Goal: Task Accomplishment & Management: Manage account settings

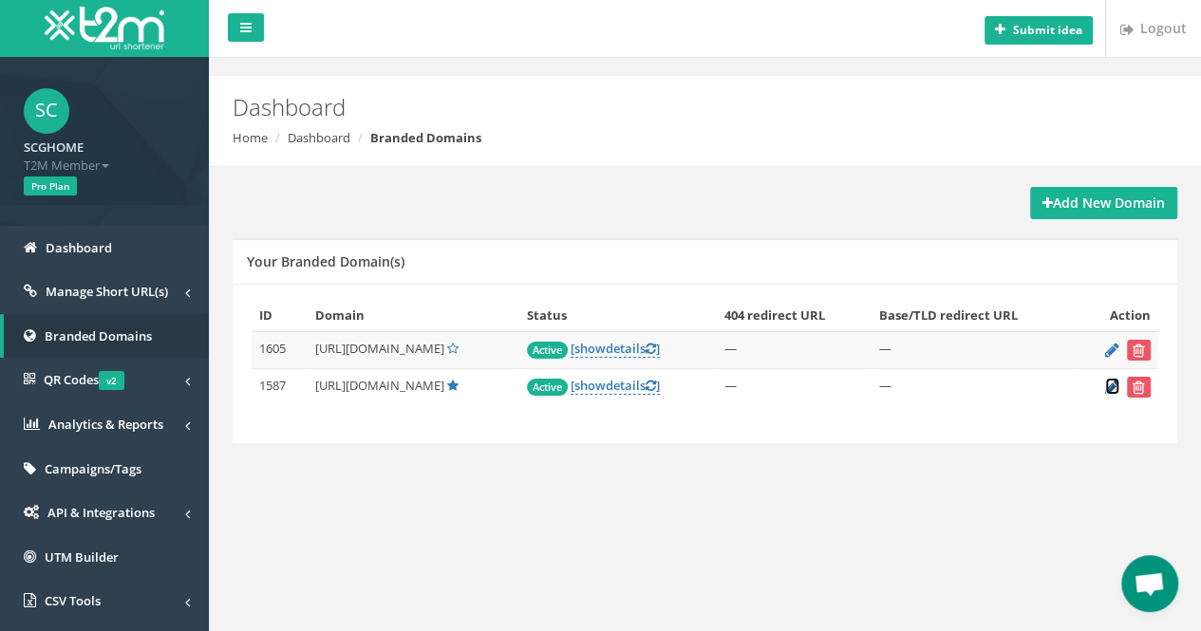
click at [1112, 388] on icon at bounding box center [1112, 387] width 14 height 12
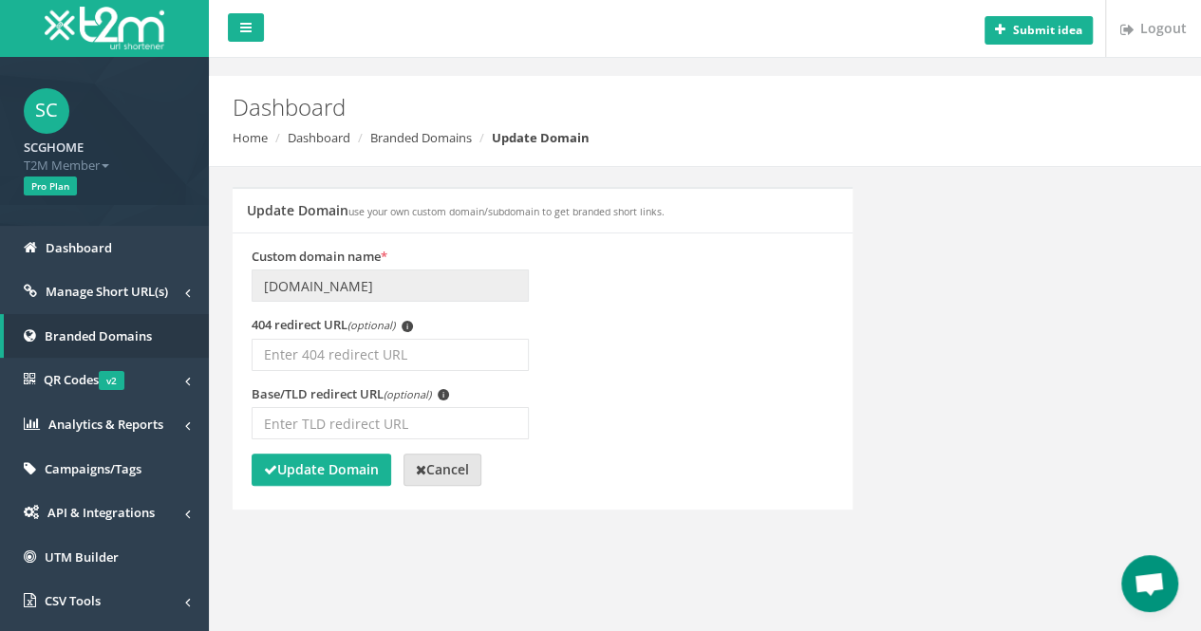
click at [461, 457] on link "Cancel" at bounding box center [443, 470] width 78 height 32
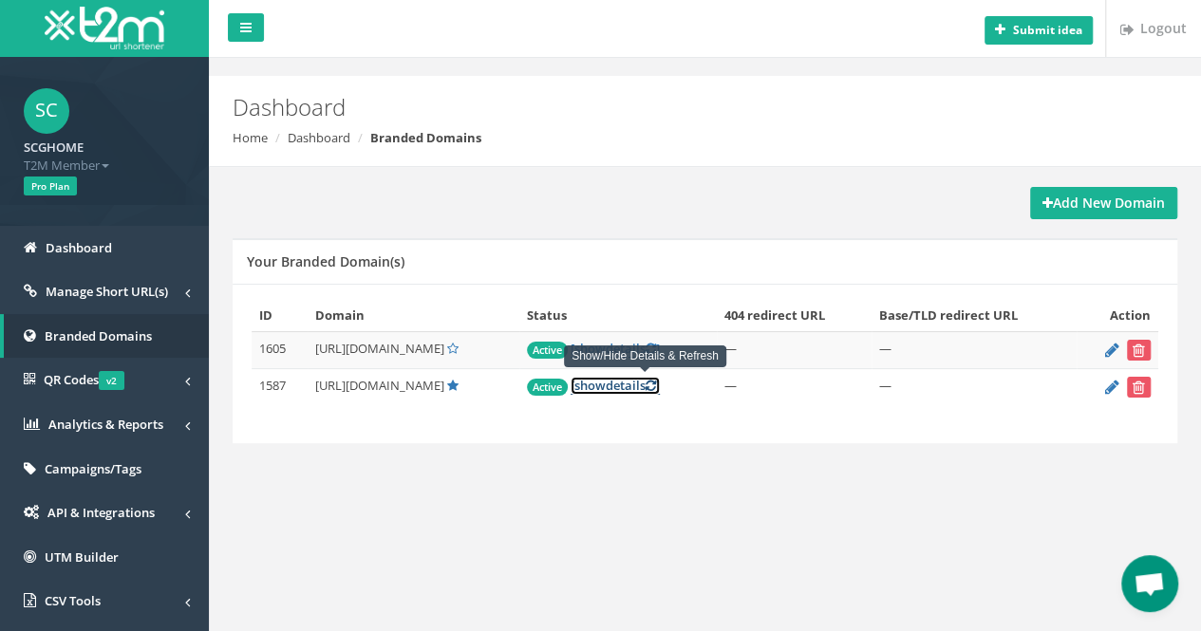
click at [650, 384] on link "[ show details ]" at bounding box center [615, 386] width 89 height 18
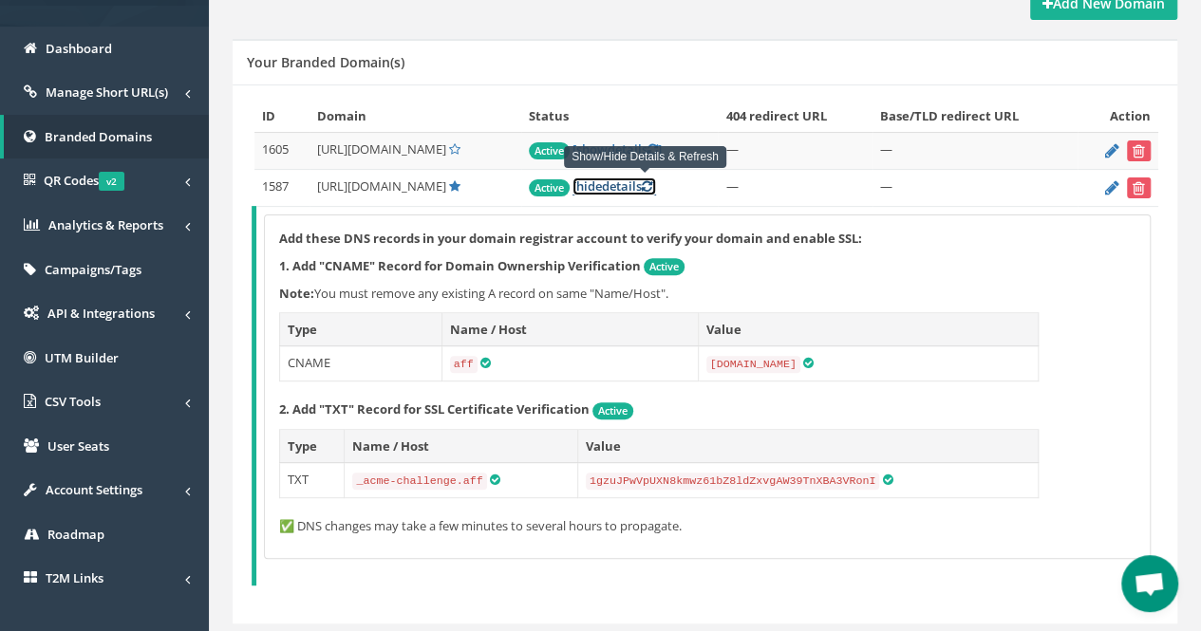
scroll to position [170, 0]
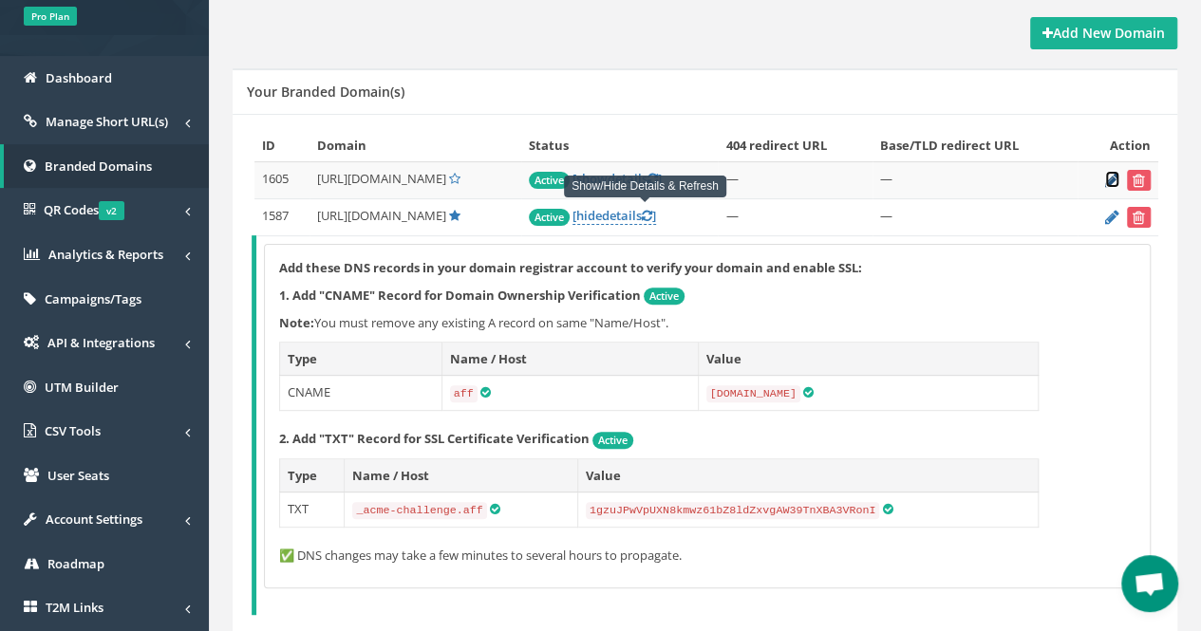
click at [1111, 178] on icon at bounding box center [1112, 180] width 14 height 12
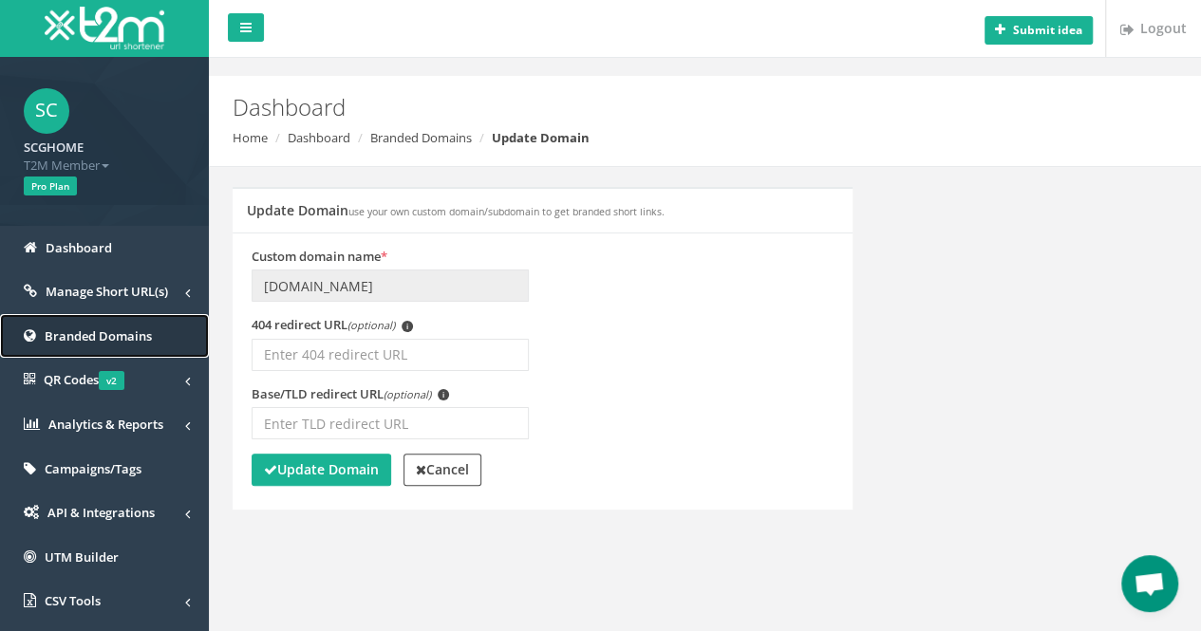
click at [141, 338] on span "Branded Domains" at bounding box center [98, 336] width 107 height 17
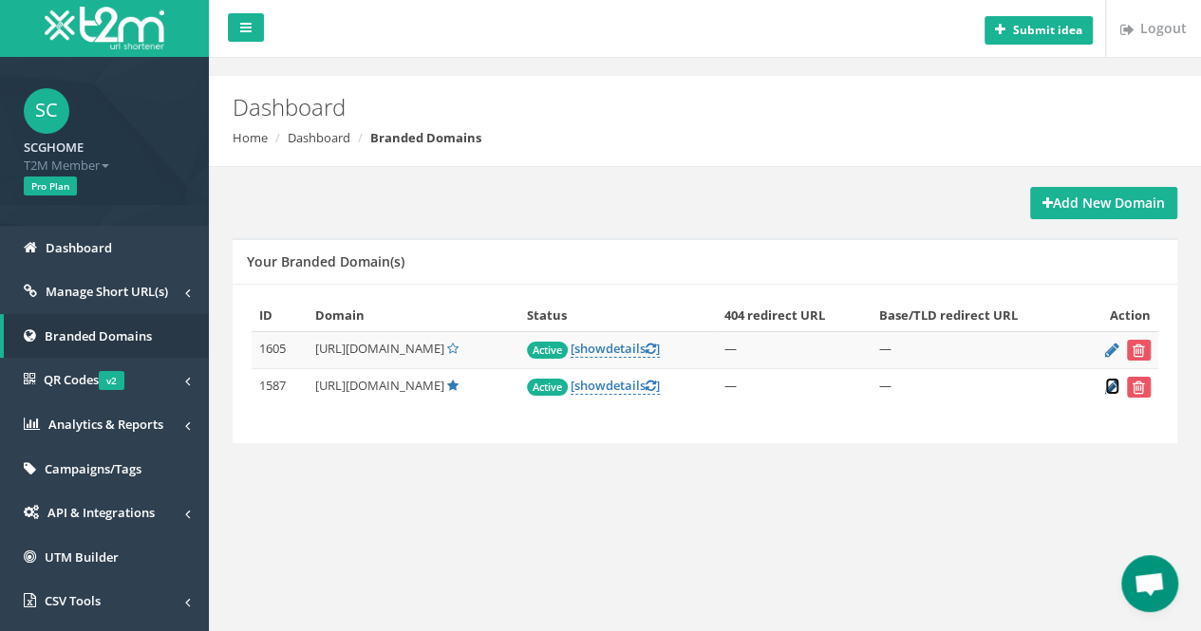
click at [1117, 384] on icon at bounding box center [1112, 387] width 14 height 12
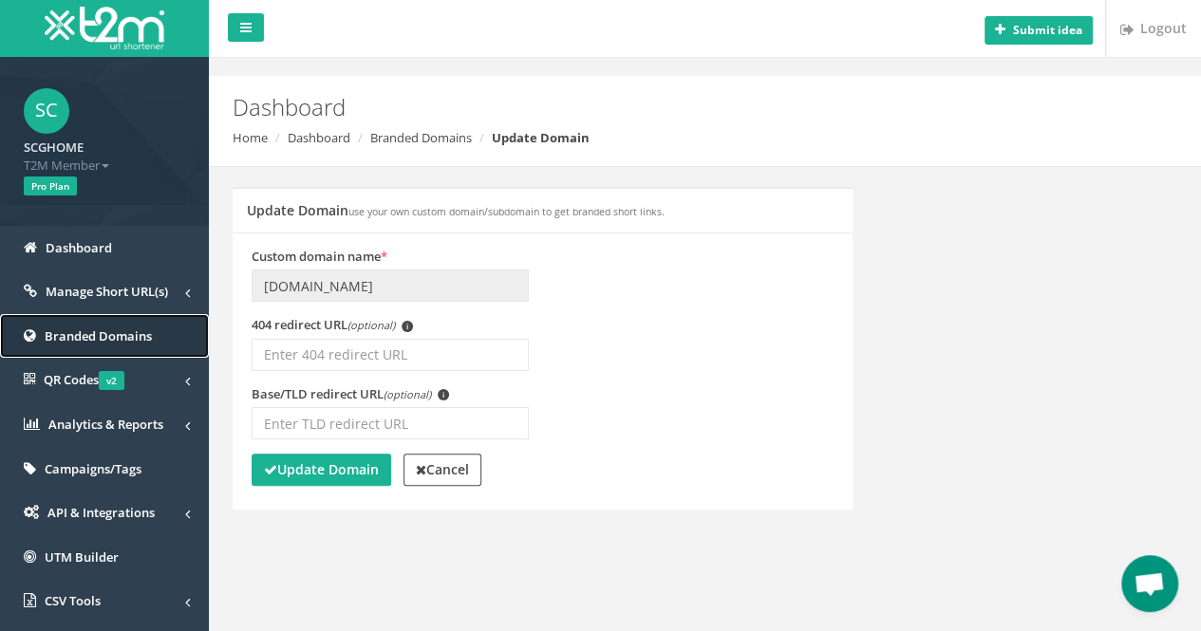
click at [141, 333] on span "Branded Domains" at bounding box center [98, 336] width 107 height 17
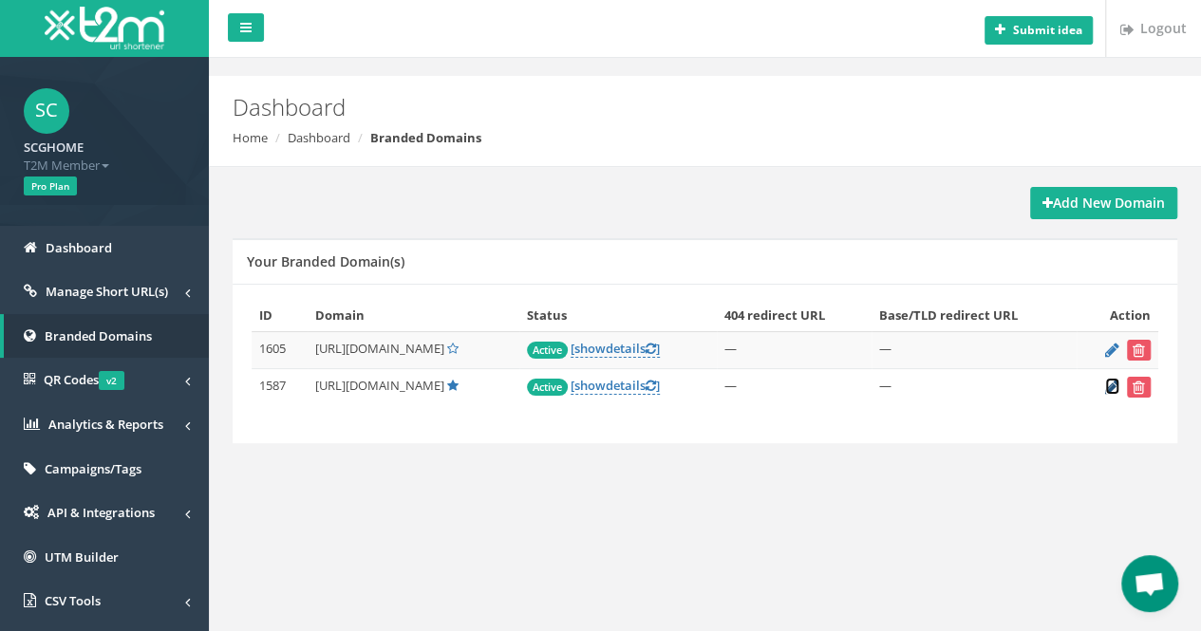
click at [1113, 388] on icon at bounding box center [1112, 387] width 14 height 12
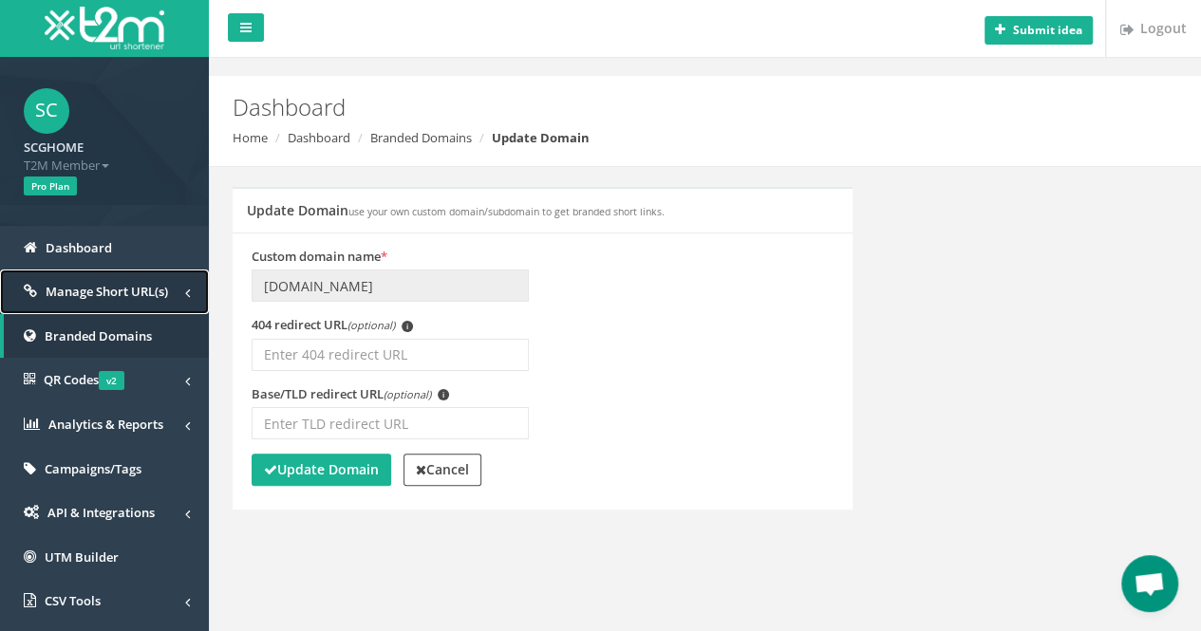
click at [124, 295] on span "Manage Short URL(s)" at bounding box center [107, 291] width 122 height 17
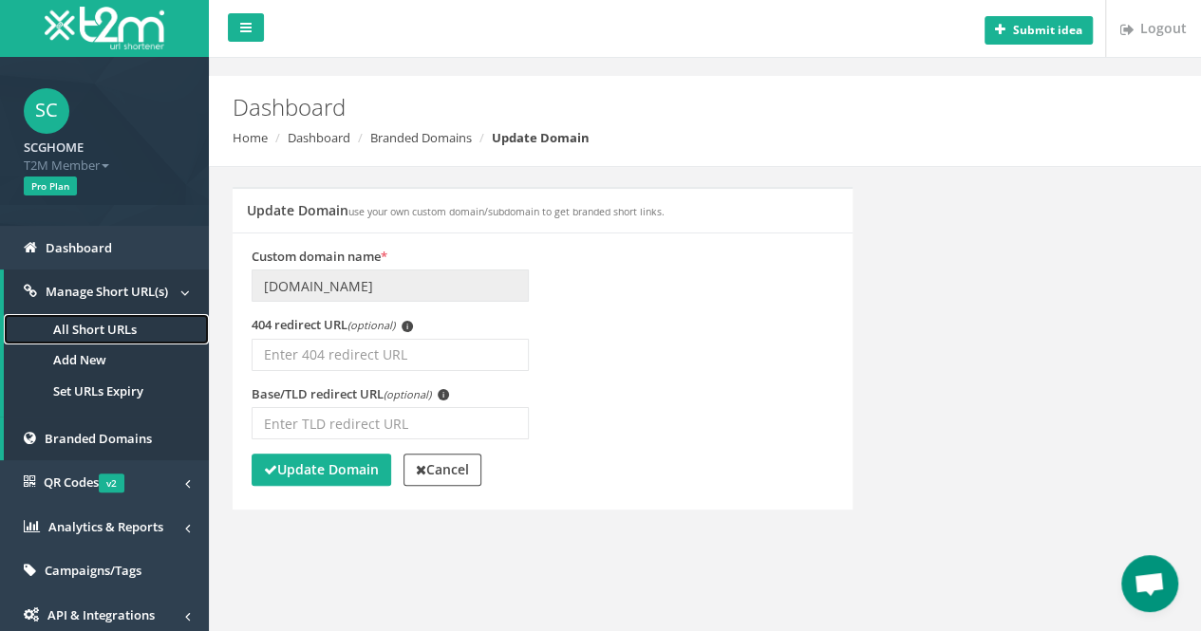
click at [135, 332] on link "All Short URLs" at bounding box center [106, 329] width 205 height 31
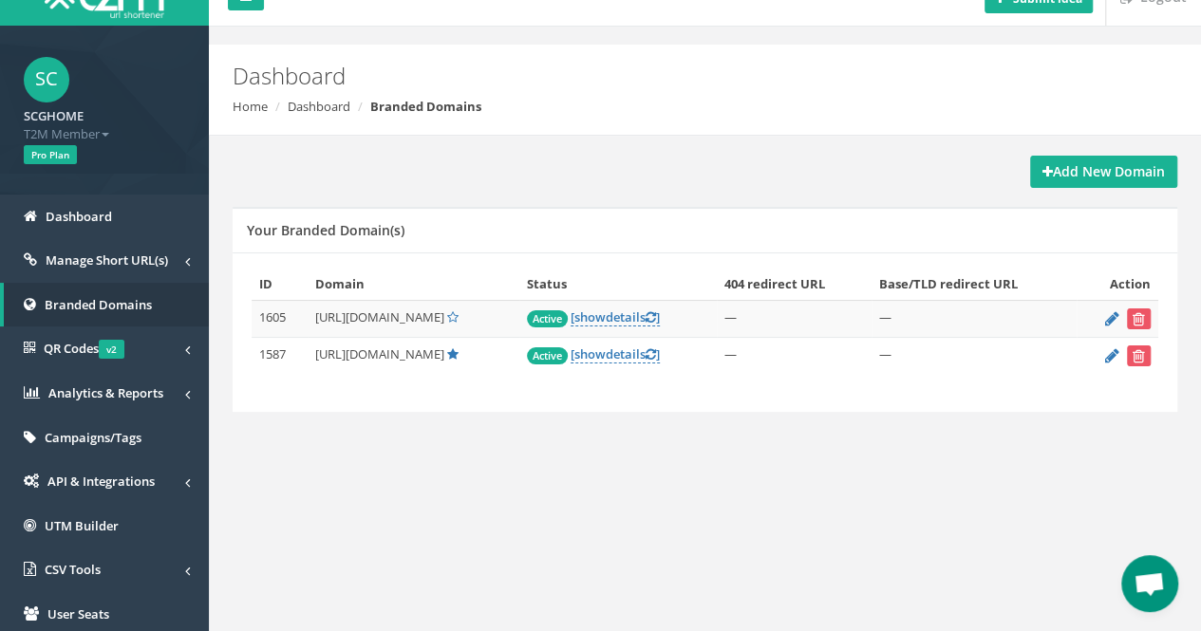
scroll to position [46, 0]
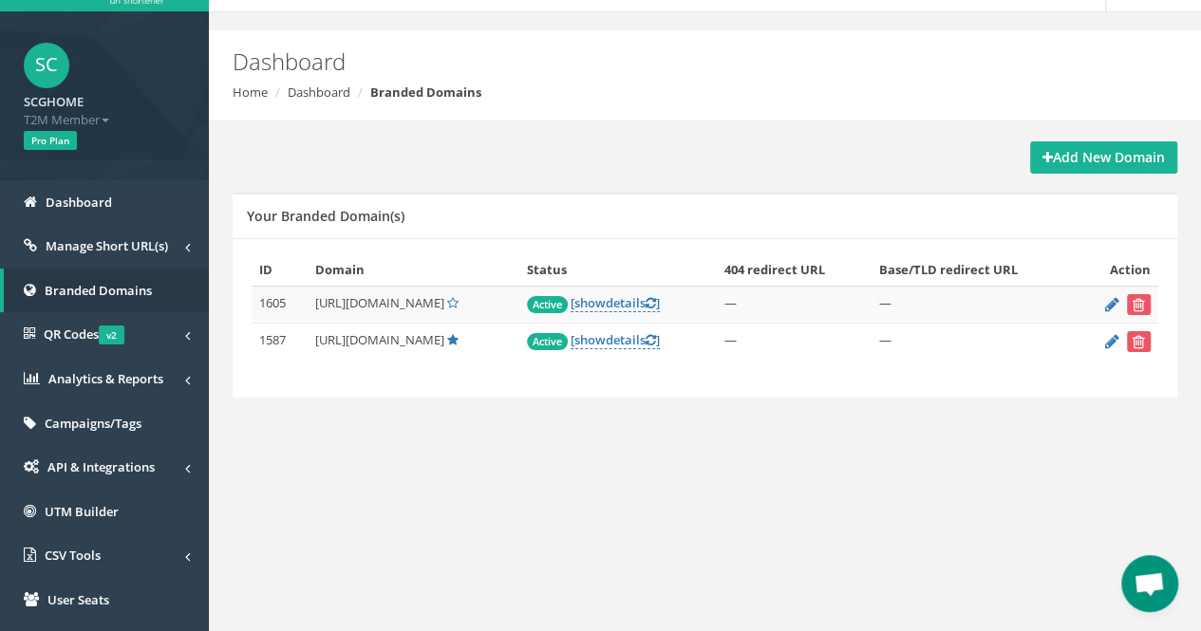
click at [267, 344] on td "1587" at bounding box center [280, 342] width 56 height 37
click at [397, 295] on span "[URL][DOMAIN_NAME]" at bounding box center [379, 302] width 129 height 17
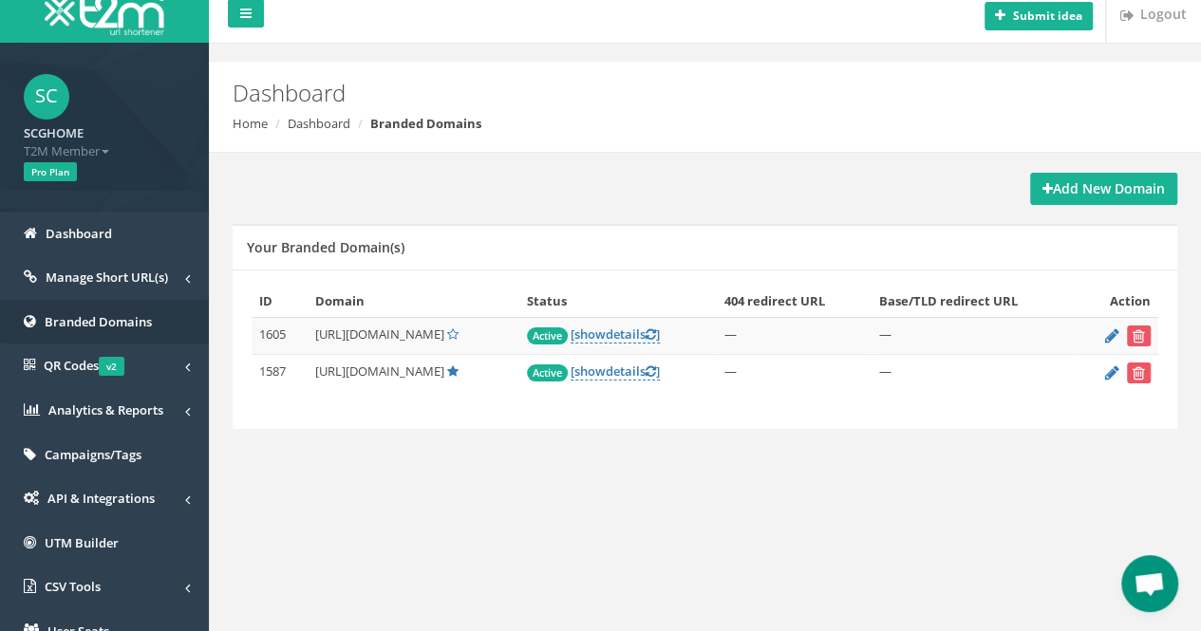
scroll to position [47, 0]
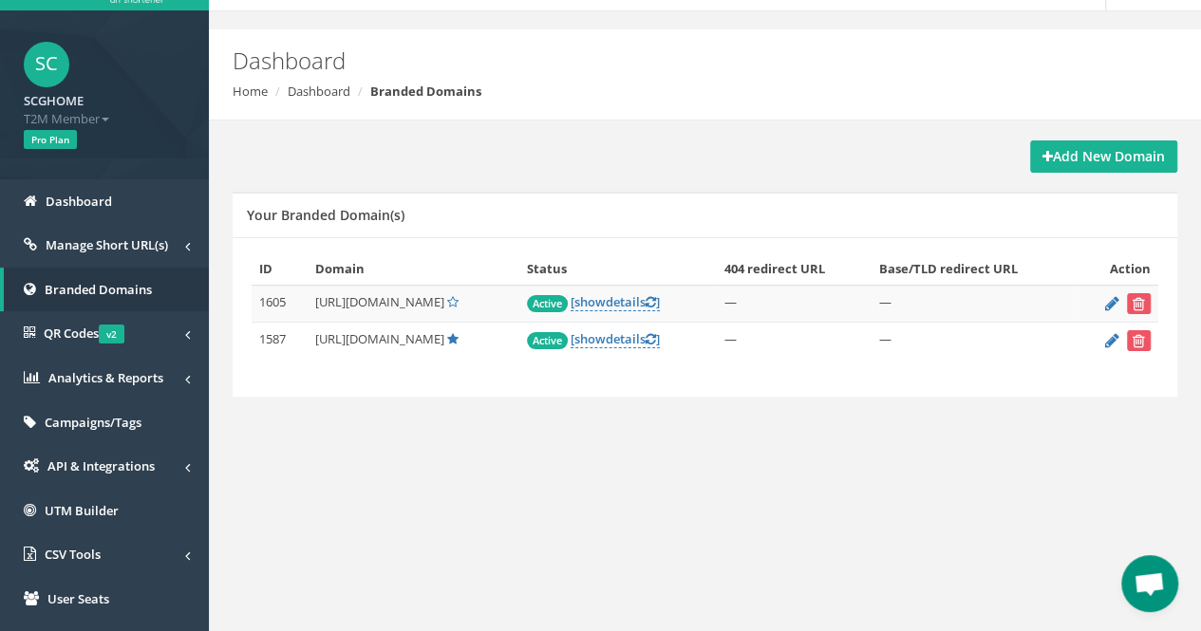
click at [410, 301] on span "[URL][DOMAIN_NAME]" at bounding box center [379, 301] width 129 height 17
click at [125, 255] on link "Manage Short URL(s)" at bounding box center [104, 245] width 209 height 45
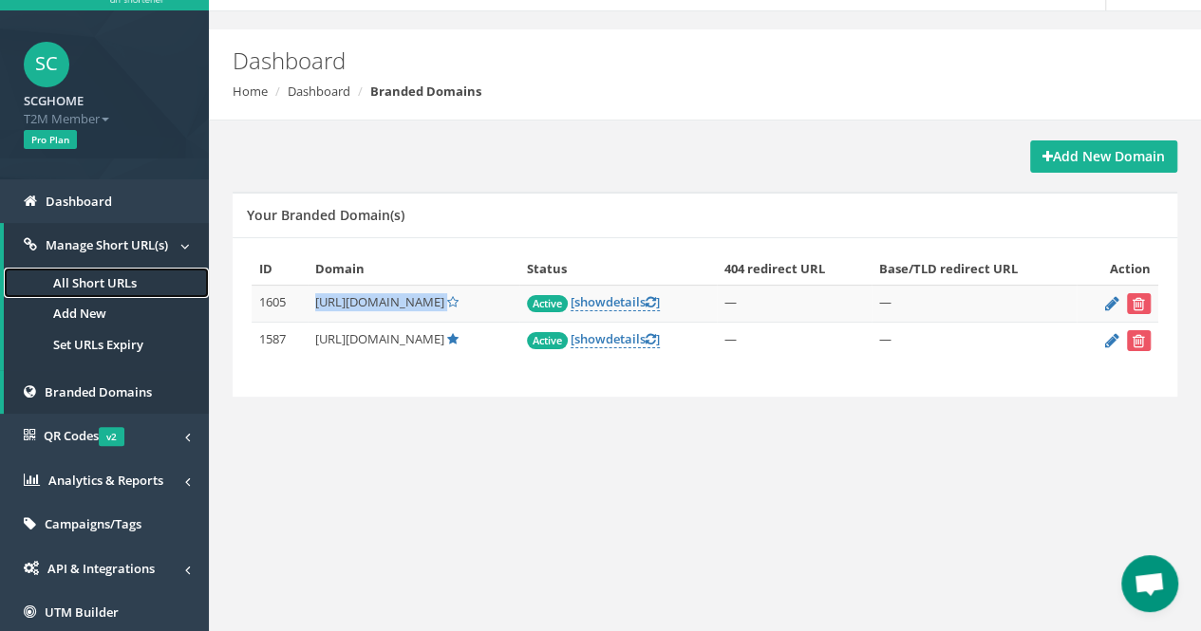
click at [66, 277] on link "All Short URLs" at bounding box center [106, 283] width 205 height 31
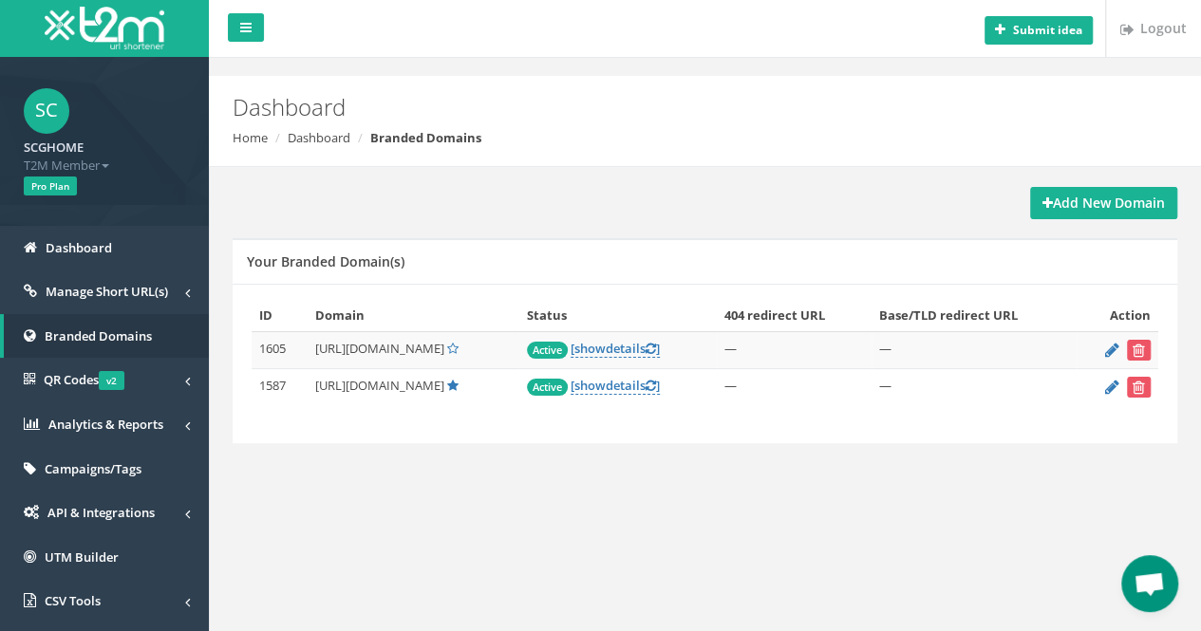
click at [430, 386] on span "[URL][DOMAIN_NAME]" at bounding box center [379, 385] width 129 height 17
click at [391, 350] on span "[URL][DOMAIN_NAME]" at bounding box center [379, 348] width 129 height 17
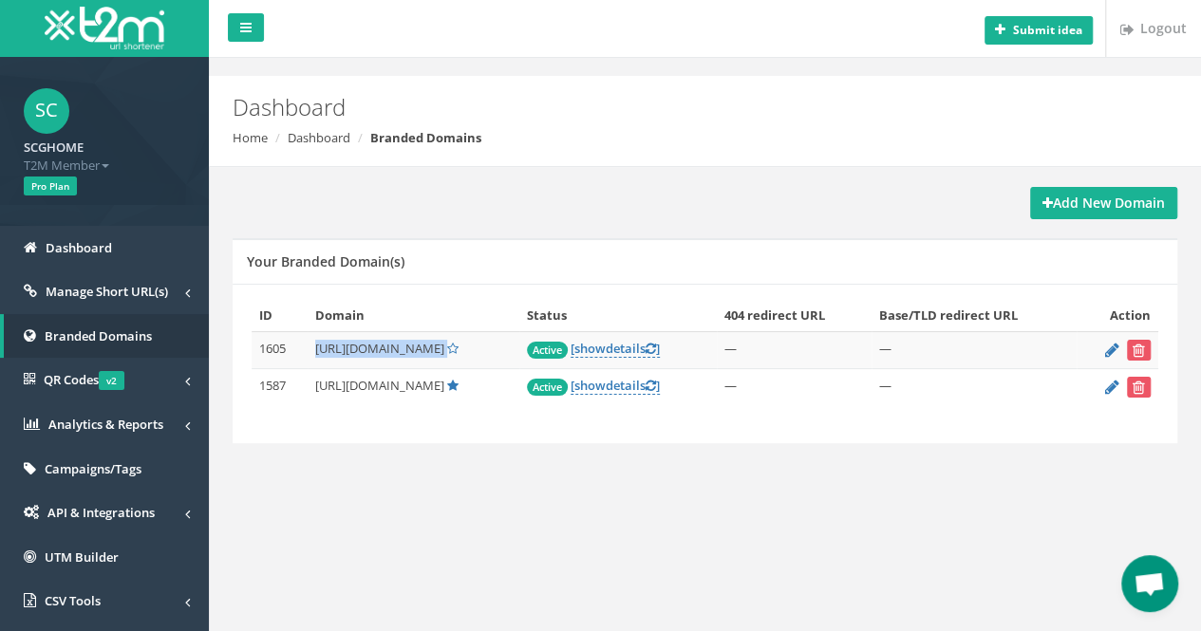
click at [391, 350] on span "[URL][DOMAIN_NAME]" at bounding box center [379, 348] width 129 height 17
click at [374, 388] on span "[URL][DOMAIN_NAME]" at bounding box center [379, 385] width 129 height 17
click at [425, 388] on span "https://aff.scghome.com/" at bounding box center [379, 385] width 129 height 17
click at [283, 382] on td "1587" at bounding box center [280, 387] width 56 height 37
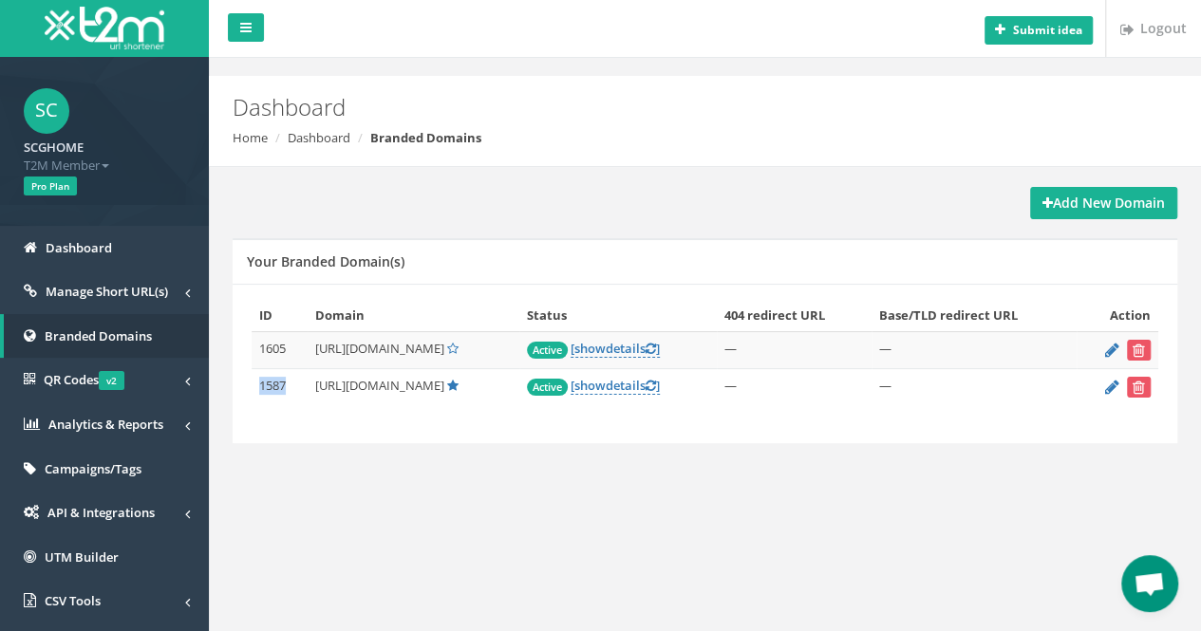
click at [283, 382] on td "1587" at bounding box center [280, 387] width 56 height 37
click at [378, 510] on div "Submit idea Logout Dashboard Home Dashboard Branded Domains Add New Domain Your…" at bounding box center [705, 420] width 992 height 840
click at [357, 350] on span "[URL][DOMAIN_NAME]" at bounding box center [379, 348] width 129 height 17
click at [395, 390] on span "[URL][DOMAIN_NAME]" at bounding box center [379, 385] width 129 height 17
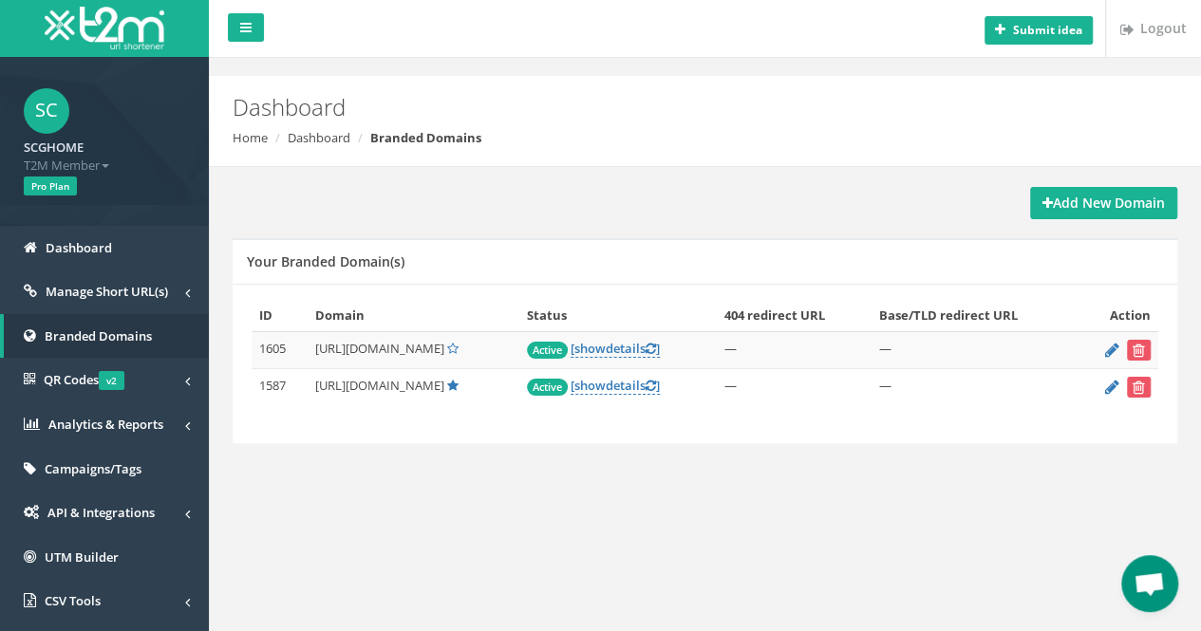
click at [395, 390] on span "[URL][DOMAIN_NAME]" at bounding box center [379, 385] width 129 height 17
click at [363, 386] on span "[URL][DOMAIN_NAME]" at bounding box center [379, 385] width 129 height 17
click at [386, 462] on div "Add New Domain Your Branded Domain(s) ID Domain Status 404 redirect URL Base/TL…" at bounding box center [704, 327] width 973 height 281
click at [336, 469] on div "Add New Domain Your Branded Domain(s) ID Domain Status 404 redirect URL Base/TL…" at bounding box center [705, 336] width 964 height 339
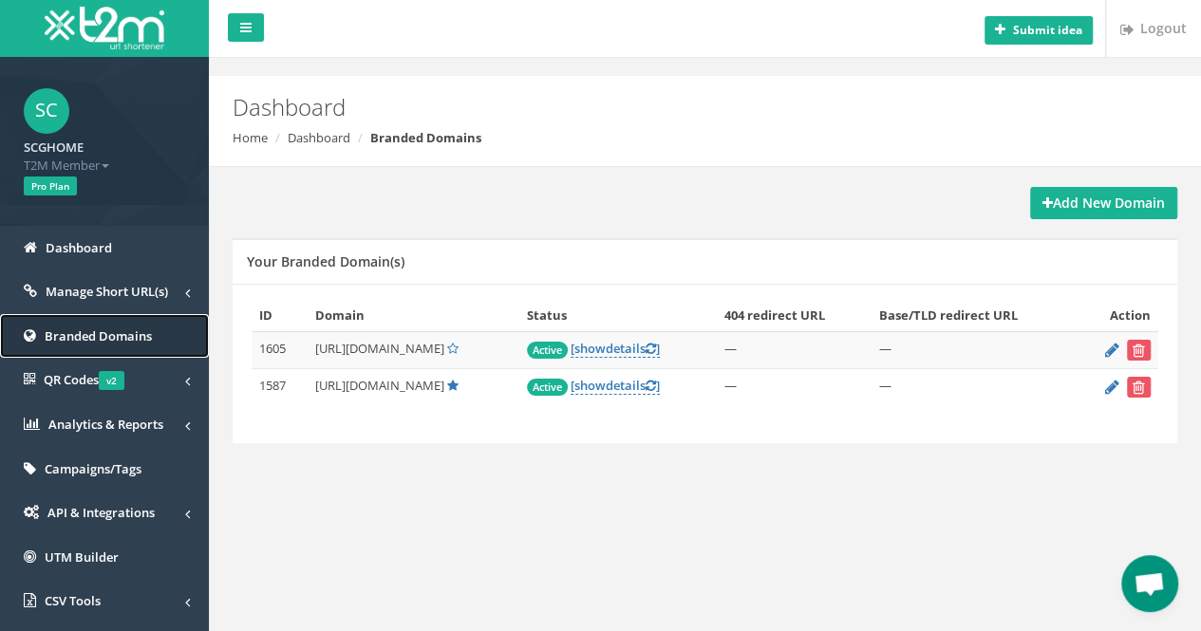
click at [128, 322] on link "Branded Domains" at bounding box center [104, 336] width 209 height 45
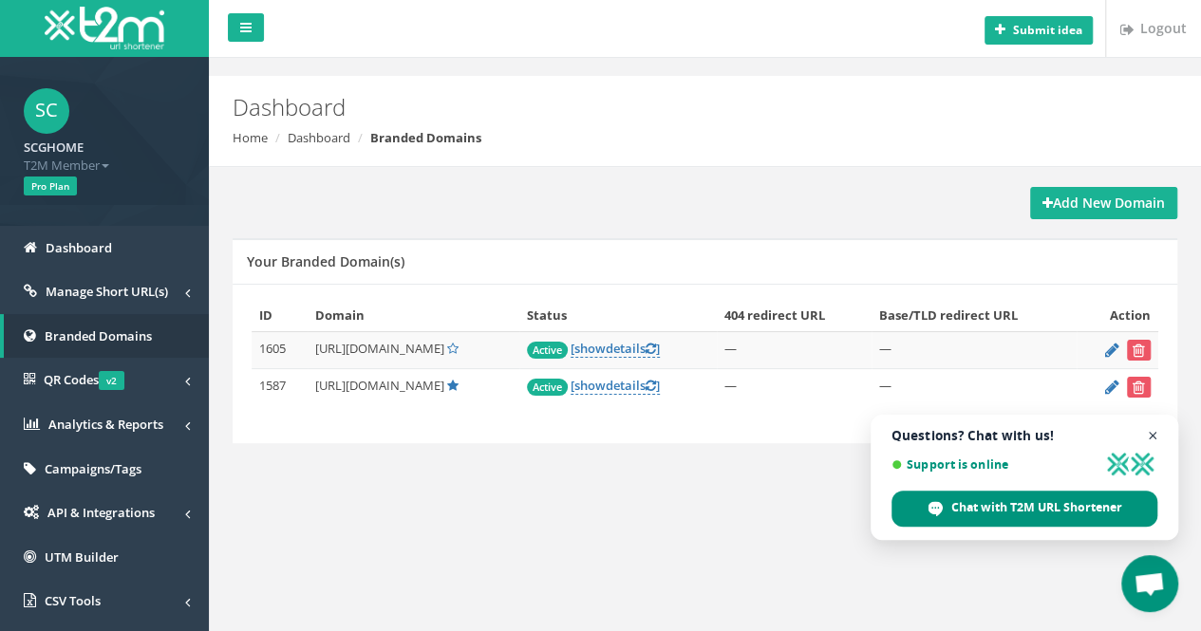
click at [1157, 432] on span "Close chat" at bounding box center [1153, 436] width 24 height 24
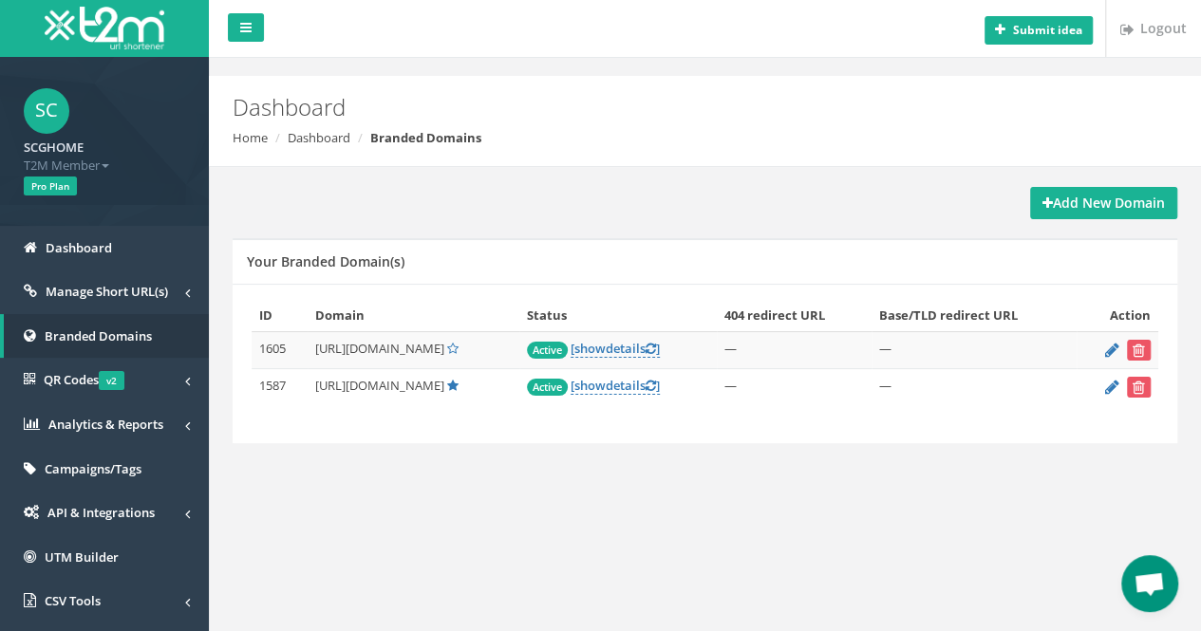
click at [813, 504] on div "Submit idea Logout Dashboard Home Dashboard Branded Domains Add New Domain Your…" at bounding box center [705, 420] width 992 height 840
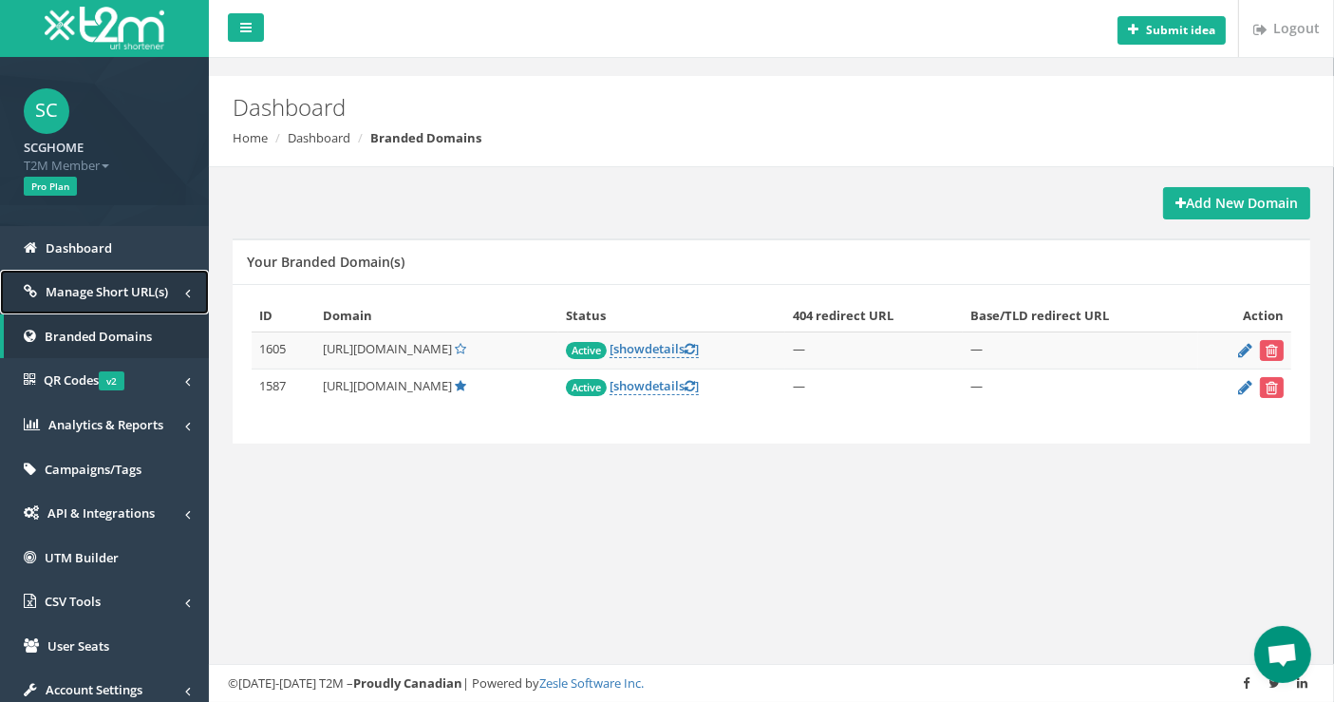
click at [128, 288] on span "Manage Short URL(s)" at bounding box center [107, 291] width 122 height 17
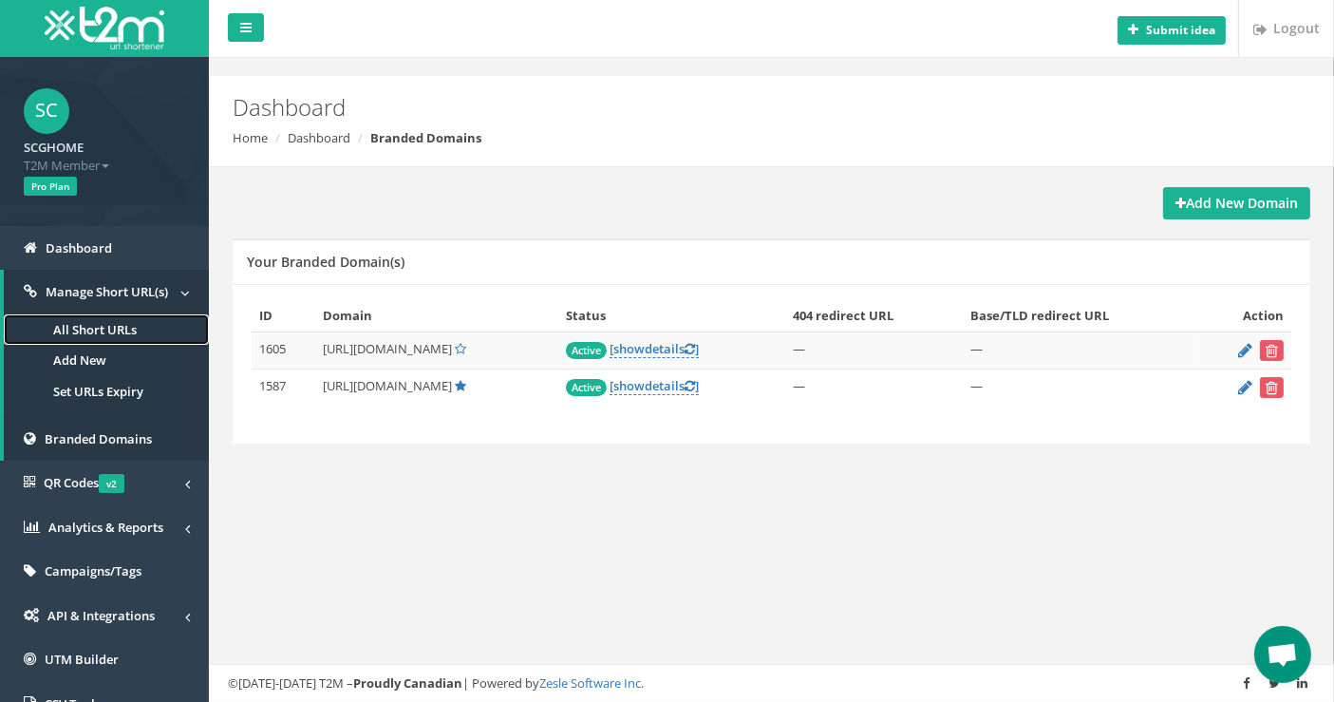
click at [123, 334] on link "All Short URLs" at bounding box center [106, 329] width 205 height 31
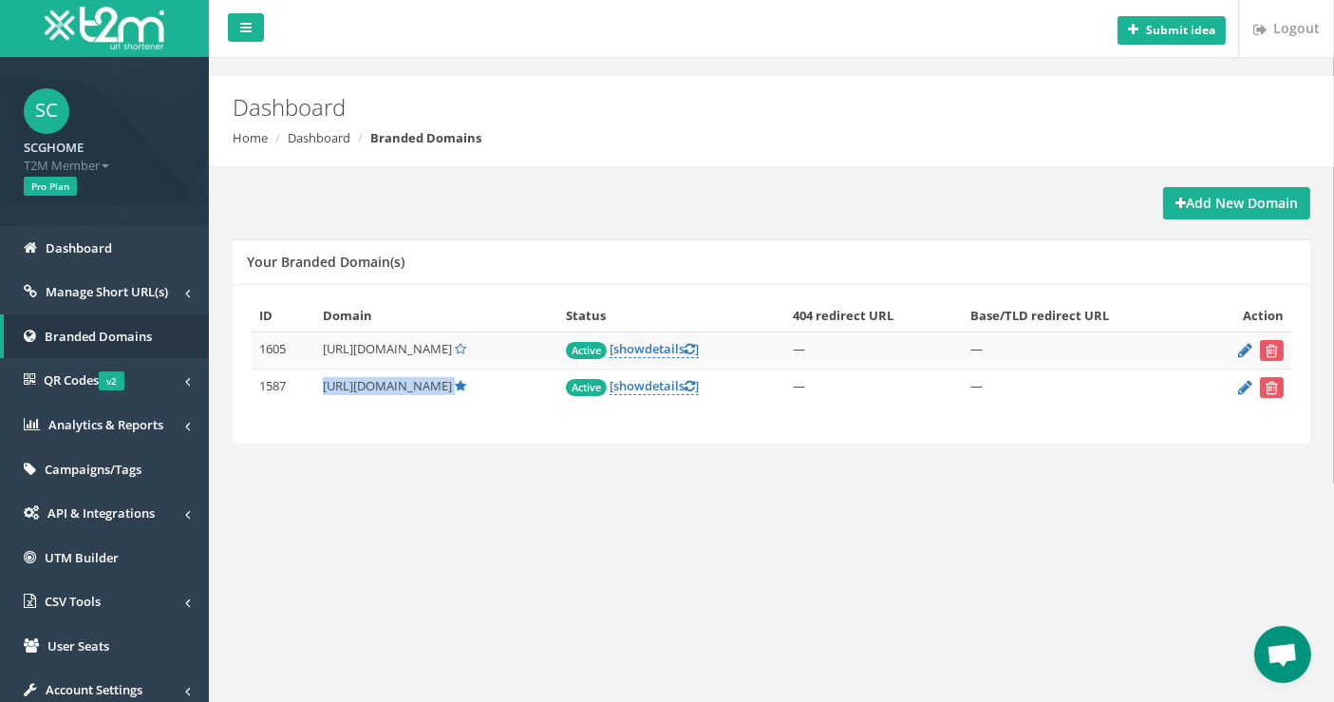
drag, startPoint x: 317, startPoint y: 388, endPoint x: 467, endPoint y: 383, distance: 150.1
click at [468, 383] on td "[URL][DOMAIN_NAME]" at bounding box center [436, 387] width 243 height 37
copy span "[URL][DOMAIN_NAME]"
click at [79, 302] on link "Manage Short URL(s)" at bounding box center [104, 292] width 209 height 45
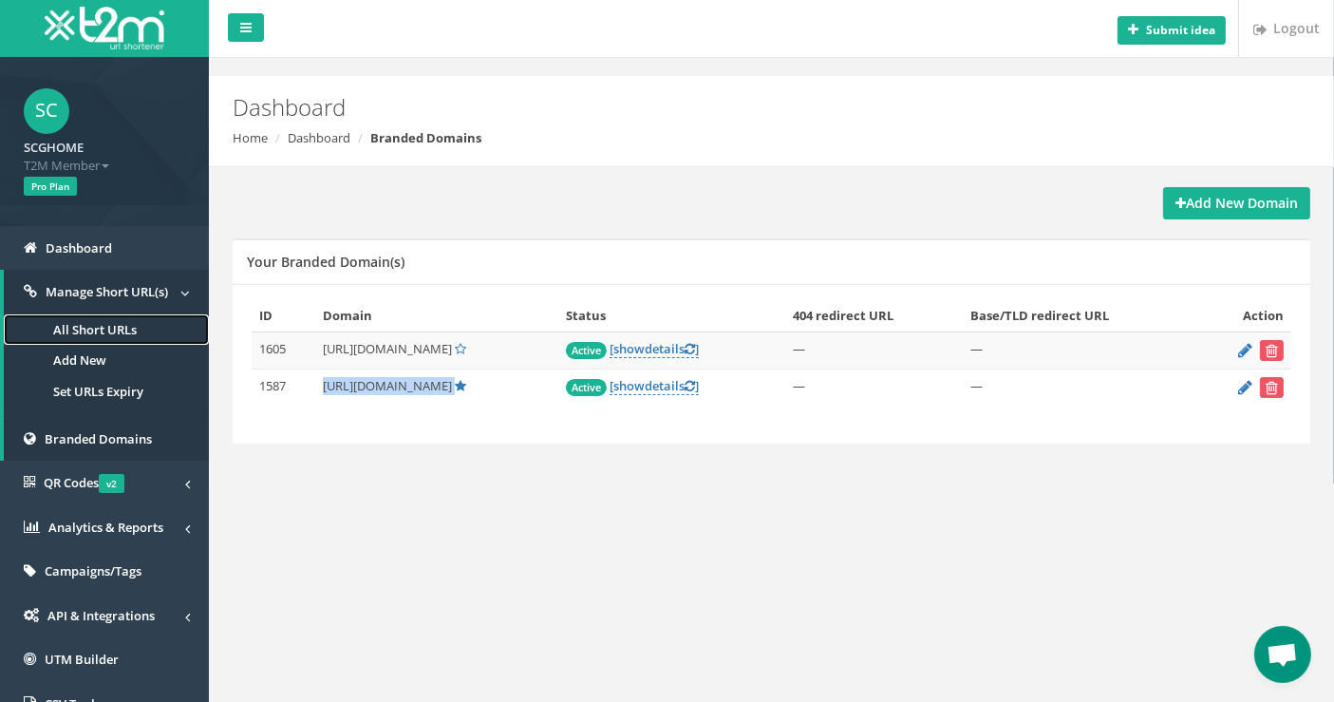
click at [80, 316] on link "All Short URLs" at bounding box center [106, 329] width 205 height 31
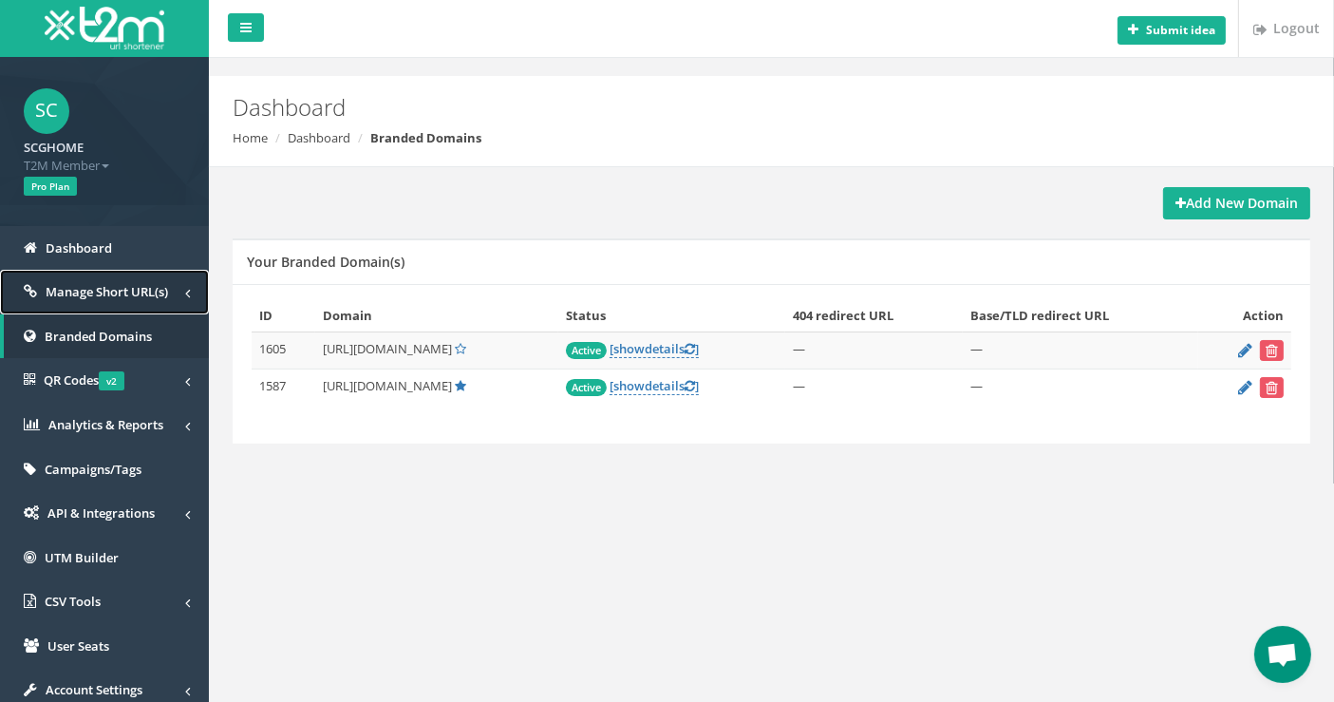
click at [136, 292] on span "Manage Short URL(s)" at bounding box center [107, 291] width 122 height 17
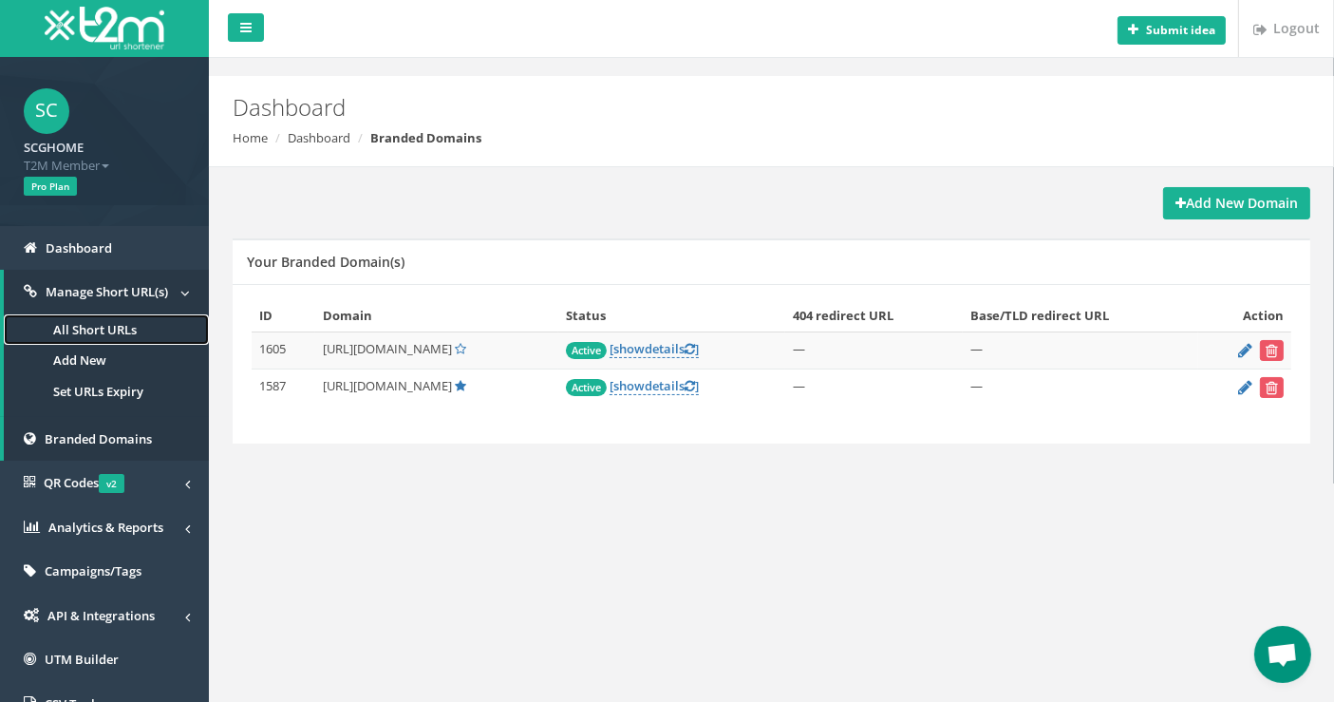
click at [129, 325] on link "All Short URLs" at bounding box center [106, 329] width 205 height 31
